Goal: Information Seeking & Learning: Learn about a topic

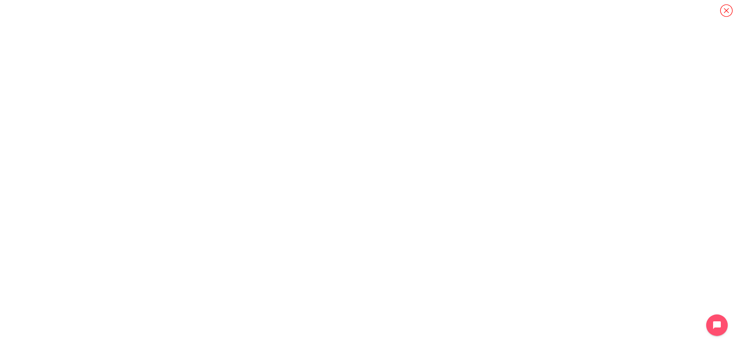
click at [725, 12] on icon "Content" at bounding box center [726, 10] width 12 height 12
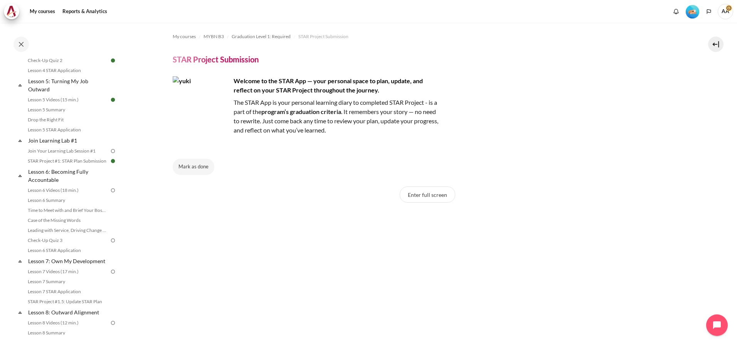
scroll to position [312, 0]
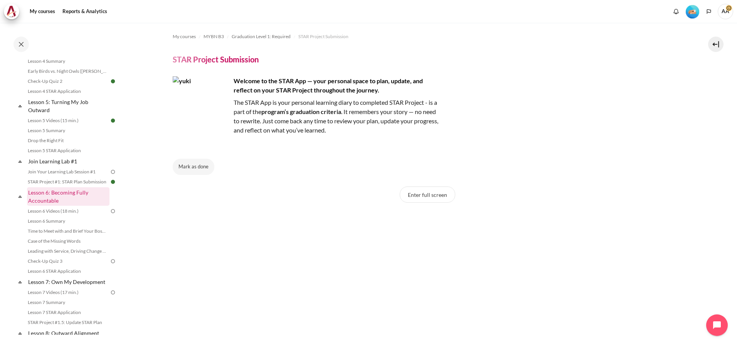
click at [68, 200] on link "Lesson 6: Becoming Fully Accountable" at bounding box center [68, 196] width 82 height 19
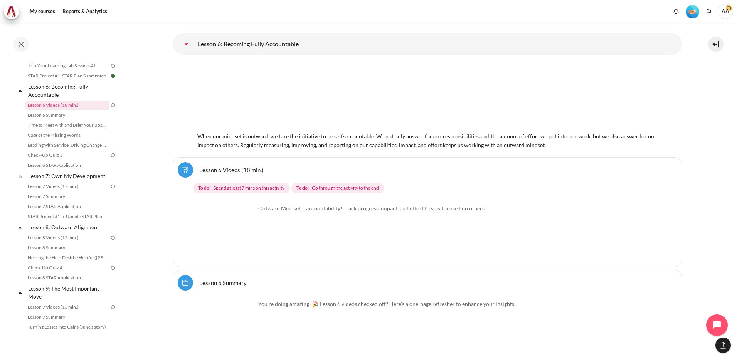
scroll to position [4735, 0]
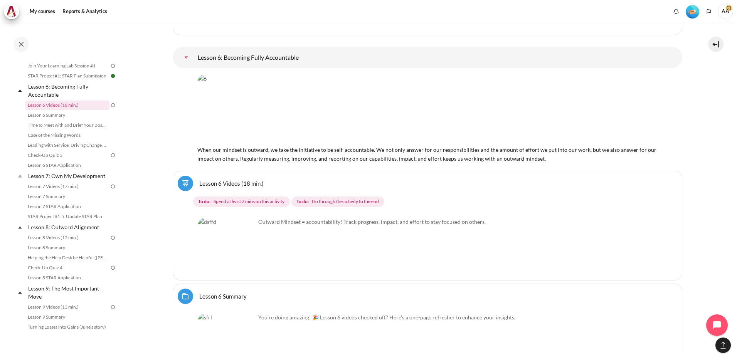
click at [242, 182] on link "Lesson 6 Videos (18 min.)" at bounding box center [231, 183] width 64 height 7
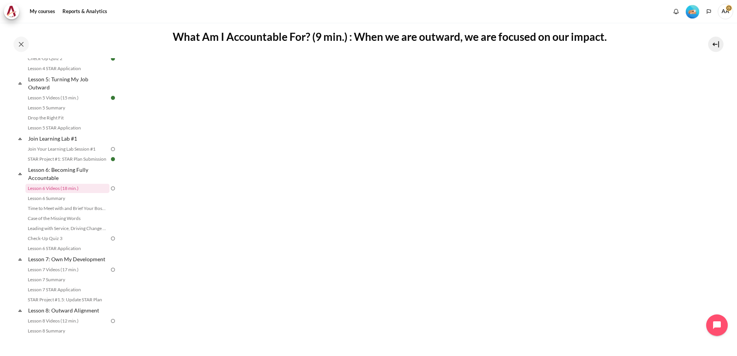
scroll to position [177, 0]
